Goal: Information Seeking & Learning: Learn about a topic

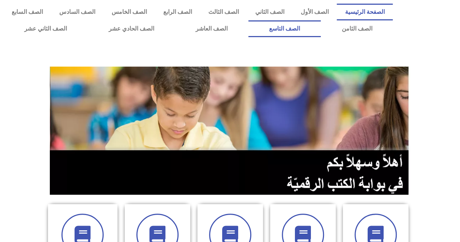
click at [321, 27] on link "الصف التاسع" at bounding box center [285, 28] width 72 height 17
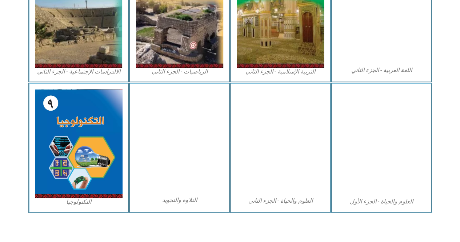
scroll to position [405, 0]
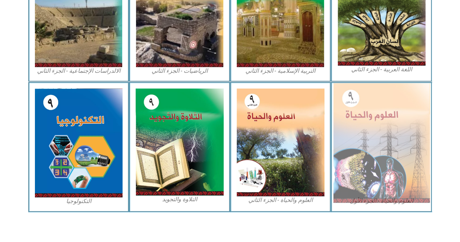
click at [361, 112] on img at bounding box center [381, 143] width 97 height 120
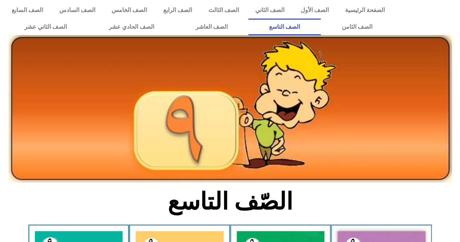
scroll to position [0, 0]
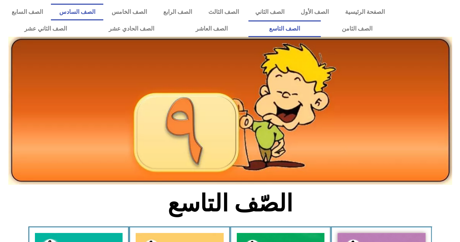
click at [103, 6] on link "الصف السادس" at bounding box center [77, 12] width 52 height 17
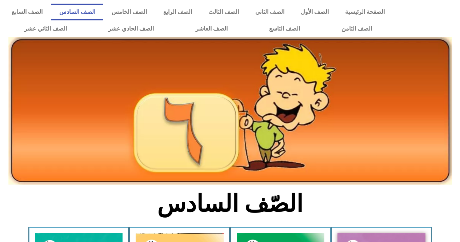
scroll to position [146, 0]
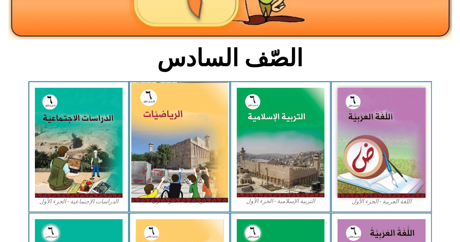
click at [173, 100] on img at bounding box center [179, 142] width 97 height 120
